Goal: Information Seeking & Learning: Learn about a topic

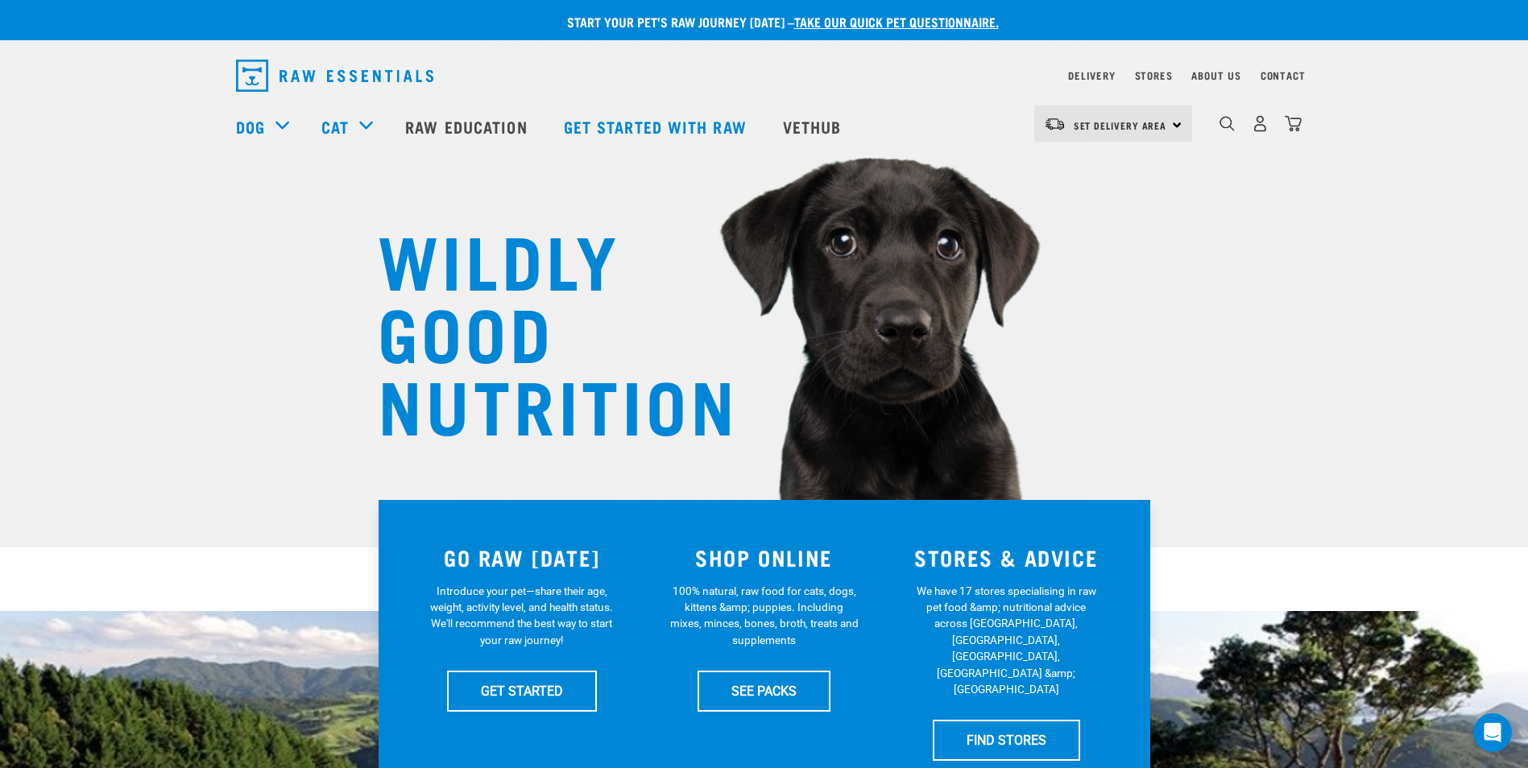
click at [1223, 139] on div "0" at bounding box center [1260, 124] width 83 height 36
click at [1223, 138] on div "0" at bounding box center [1260, 124] width 83 height 36
click at [1228, 131] on img "dropdown navigation" at bounding box center [1226, 123] width 15 height 15
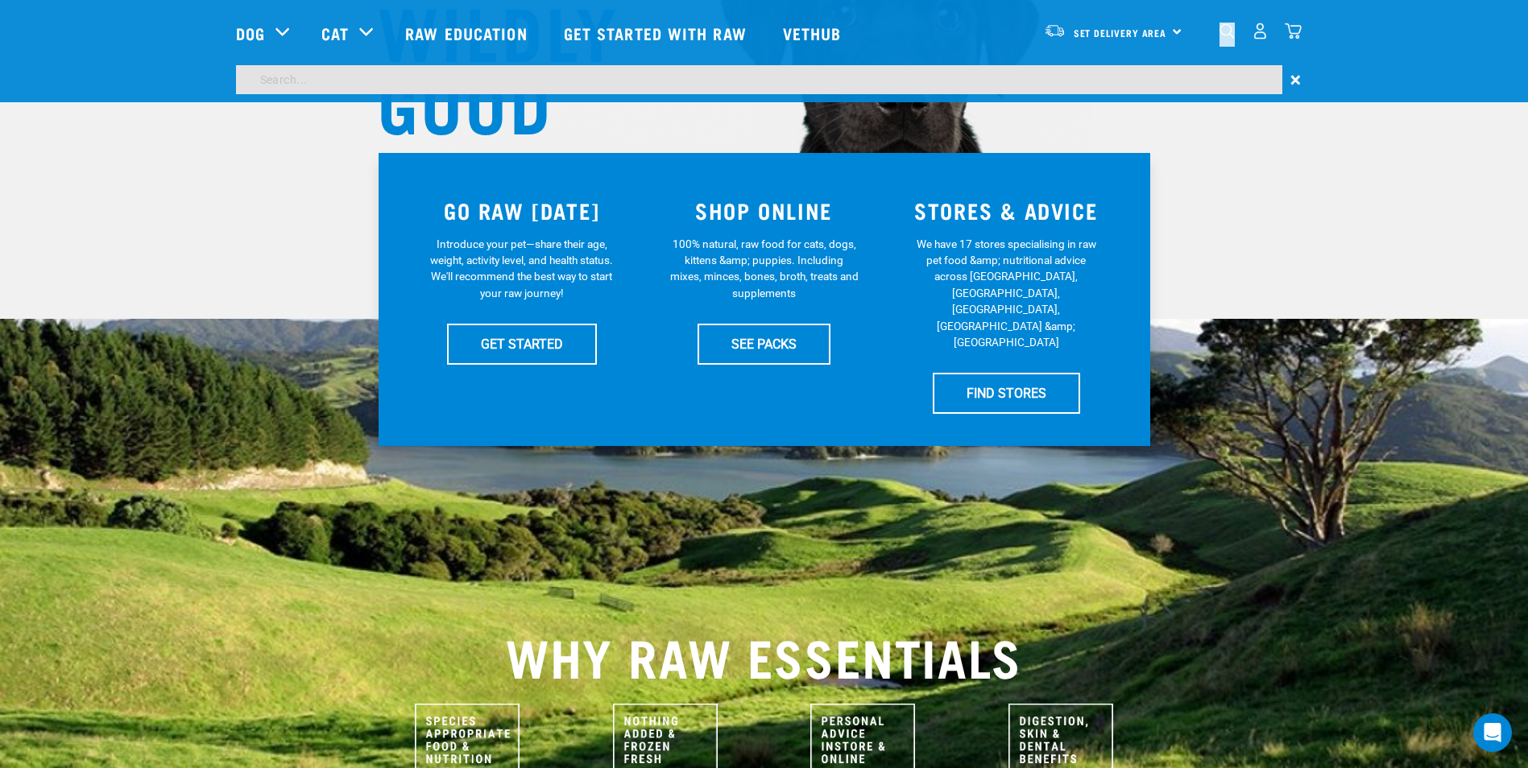
scroll to position [216, 0]
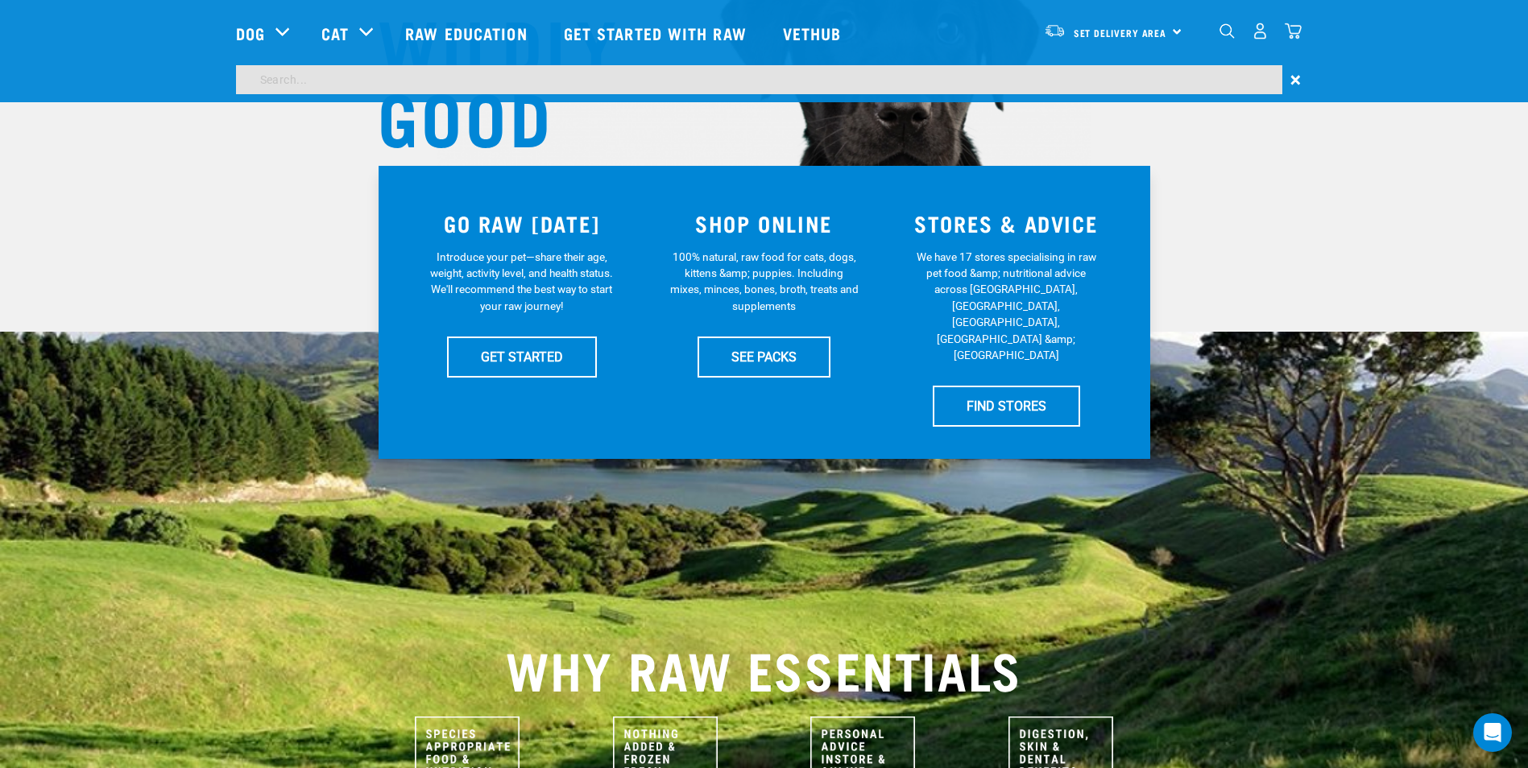
drag, startPoint x: 391, startPoint y: 82, endPoint x: 400, endPoint y: 82, distance: 8.9
click at [391, 82] on input "search" at bounding box center [759, 79] width 1046 height 29
type input "Can I feed raw and dry"
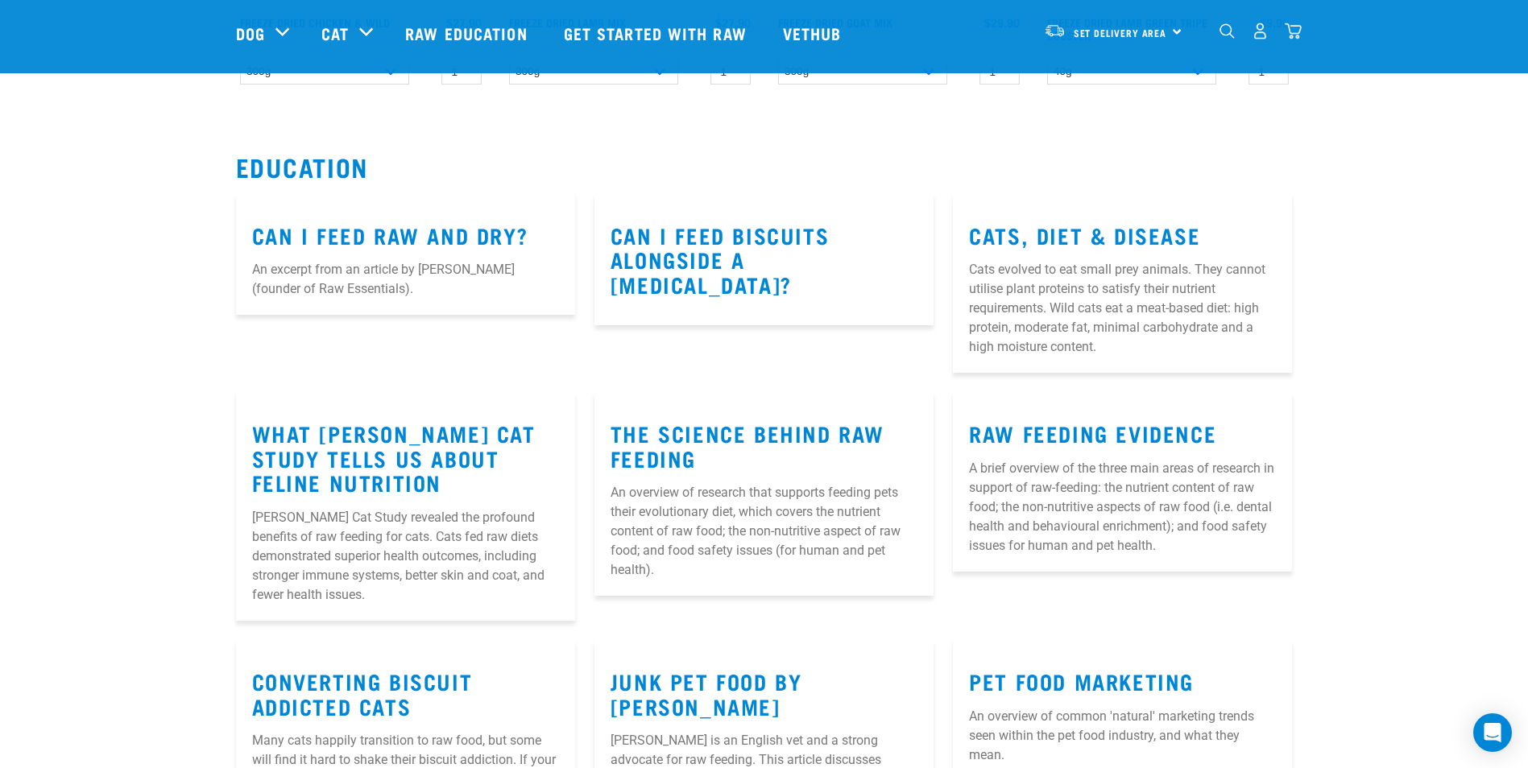
scroll to position [483, 0]
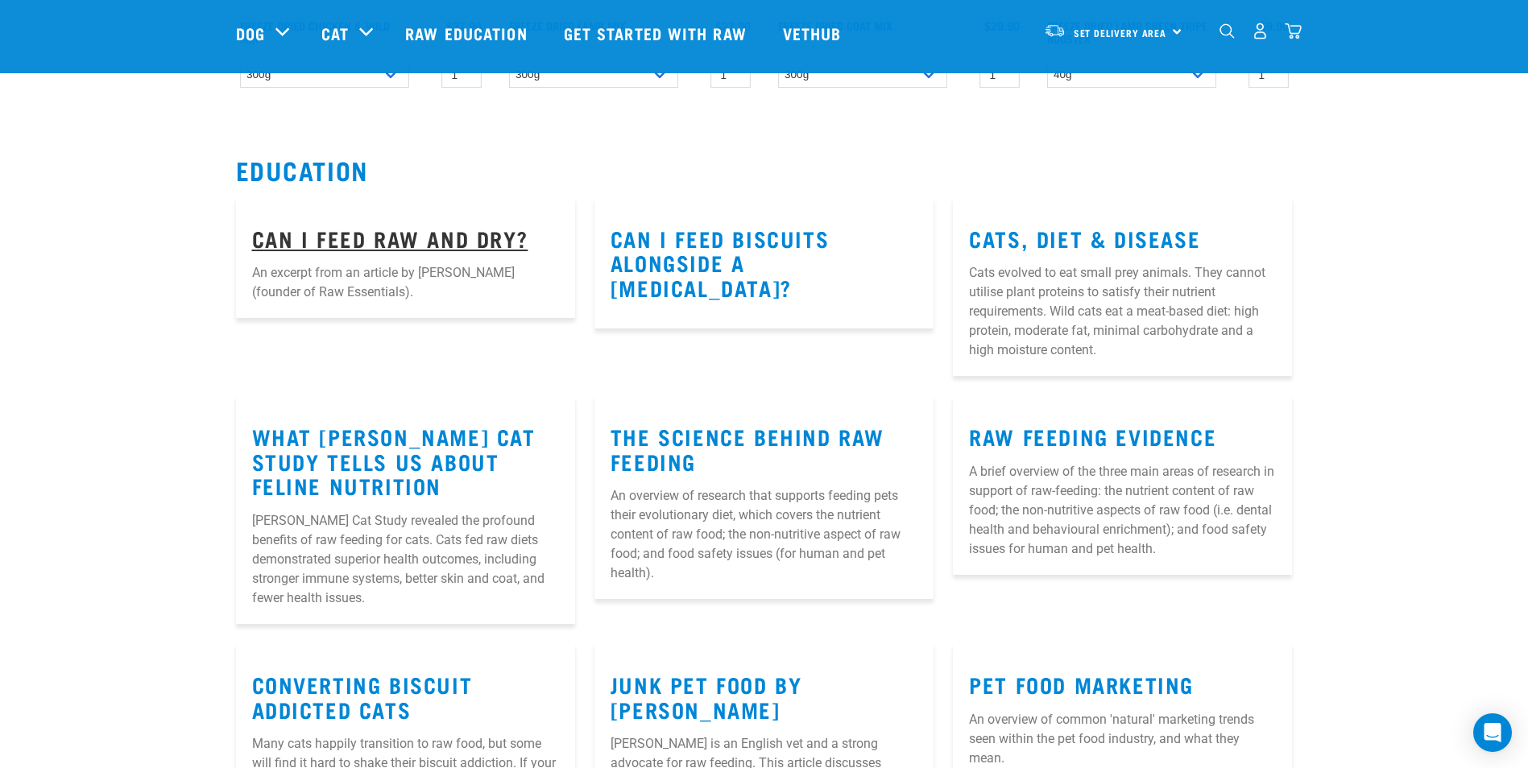
click at [449, 238] on link "Can I Feed Raw and Dry?" at bounding box center [390, 238] width 276 height 12
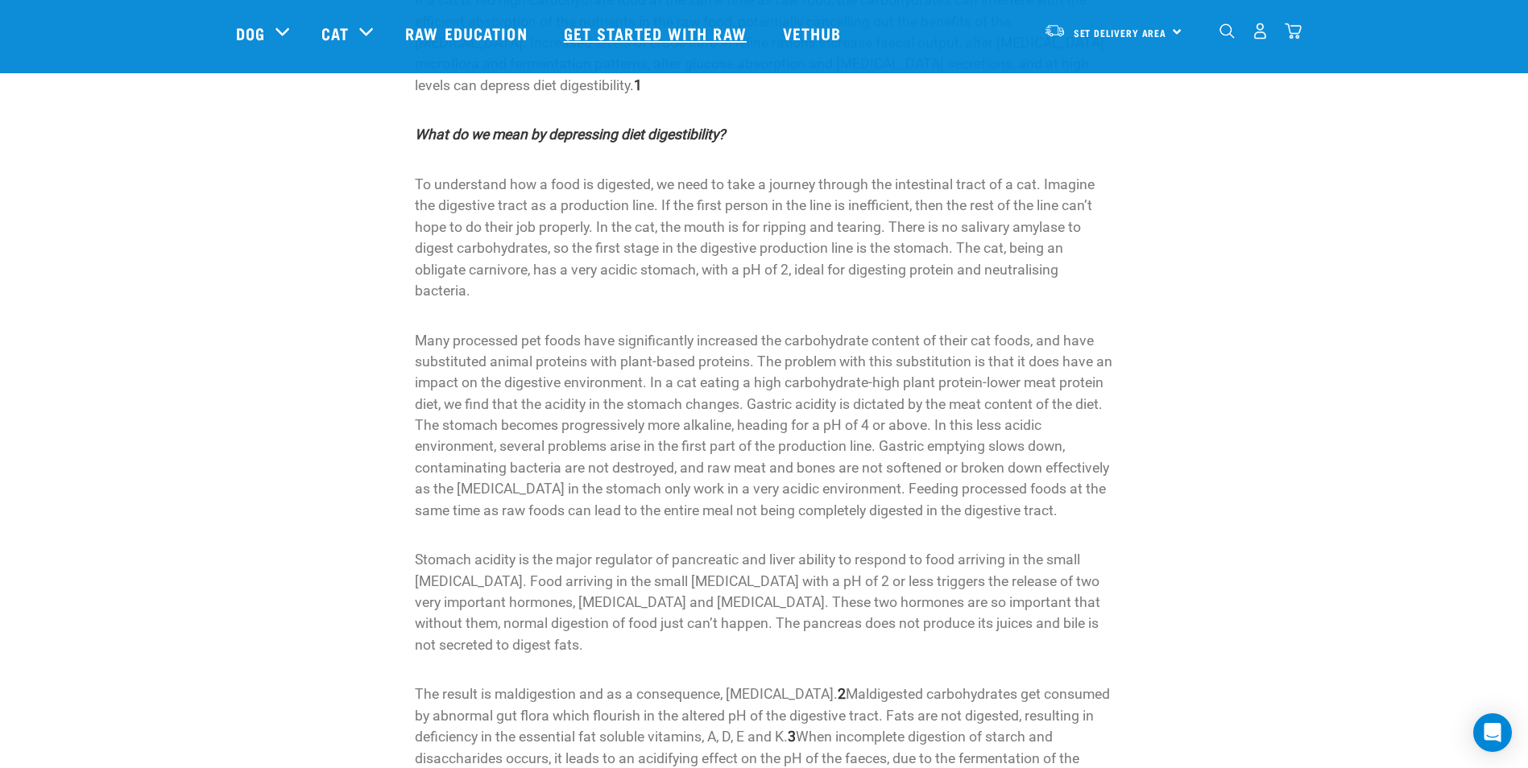
scroll to position [242, 0]
